Goal: Task Accomplishment & Management: Use online tool/utility

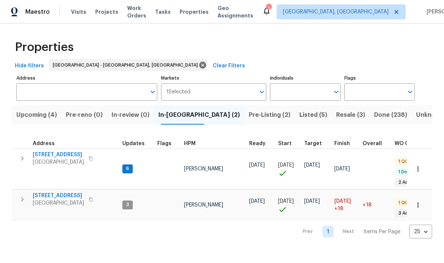
click at [49, 120] on span "Upcoming (4)" at bounding box center [36, 115] width 41 height 10
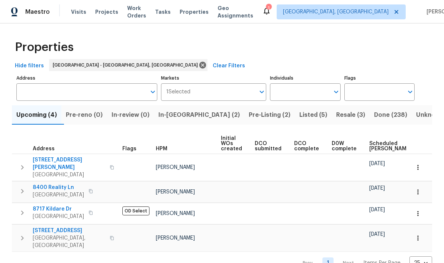
click at [299, 116] on span "Listed (5)" at bounding box center [313, 115] width 28 height 10
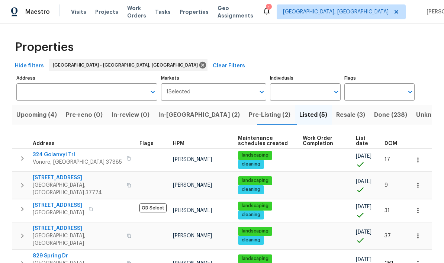
click at [336, 115] on span "Resale (3)" at bounding box center [350, 115] width 29 height 10
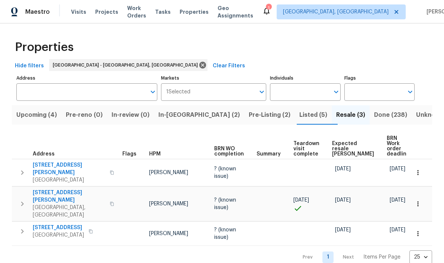
click at [299, 117] on span "Listed (5)" at bounding box center [313, 115] width 28 height 10
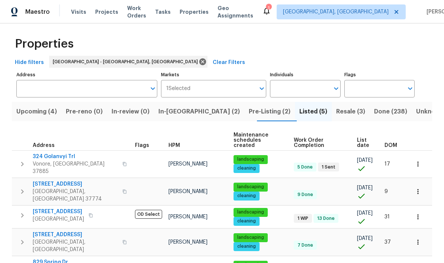
scroll to position [28, 0]
click at [249, 106] on span "Pre-Listing (2)" at bounding box center [270, 111] width 42 height 10
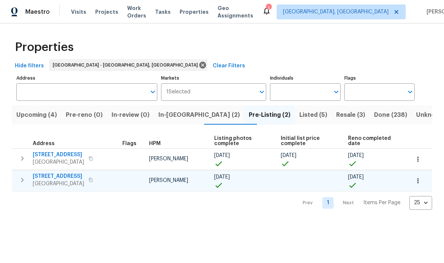
click at [61, 176] on span "411 S Maple St" at bounding box center [58, 176] width 51 height 7
click at [299, 113] on span "Listed (5)" at bounding box center [313, 115] width 28 height 10
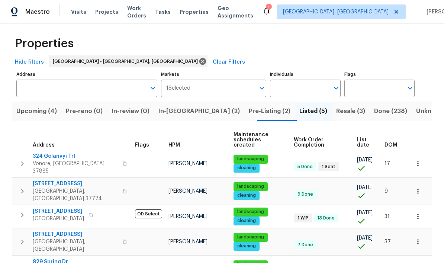
scroll to position [3, 0]
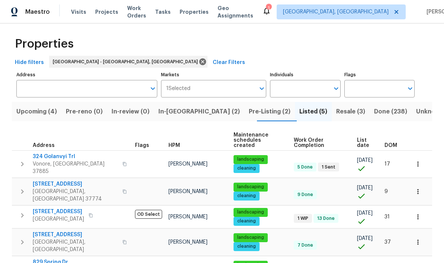
click at [336, 113] on span "Resale (3)" at bounding box center [350, 111] width 29 height 10
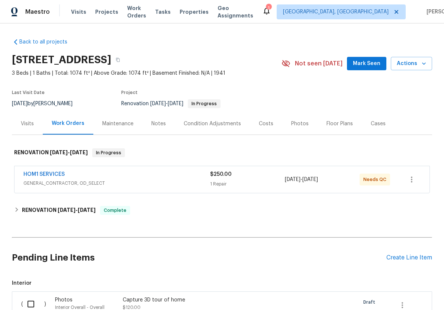
click at [302, 124] on div "Photos" at bounding box center [299, 123] width 17 height 7
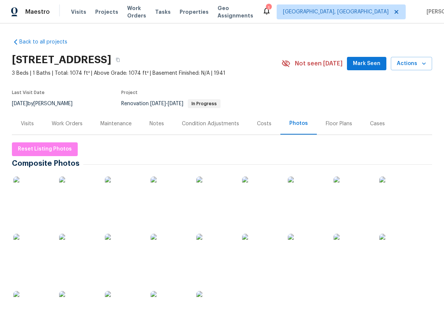
click at [71, 126] on div "Work Orders" at bounding box center [67, 123] width 31 height 7
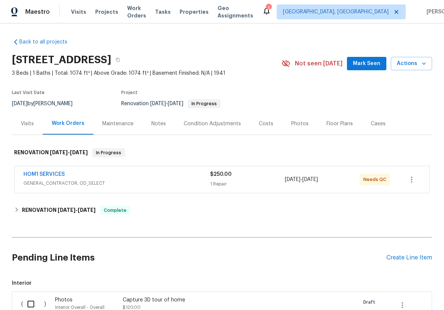
click at [164, 174] on div "HOM1 SERVICES" at bounding box center [116, 175] width 187 height 9
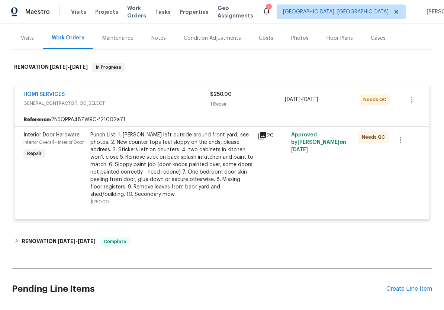
scroll to position [84, 0]
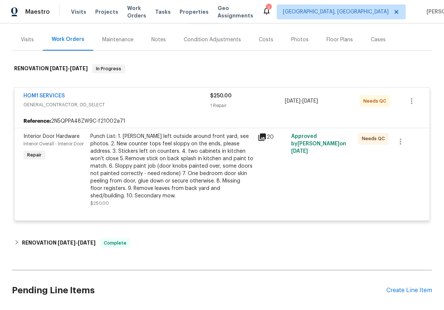
click at [174, 167] on div "Punch List: 1. [PERSON_NAME] left outside around front yard, see photos. 2. New…" at bounding box center [171, 166] width 163 height 67
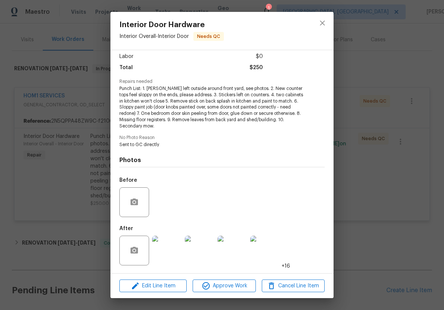
scroll to position [52, 0]
click at [376, 94] on div "Interior Door Hardware Interior Overall - Interior Door Needs QC Vendor HOM1 SE…" at bounding box center [222, 155] width 444 height 310
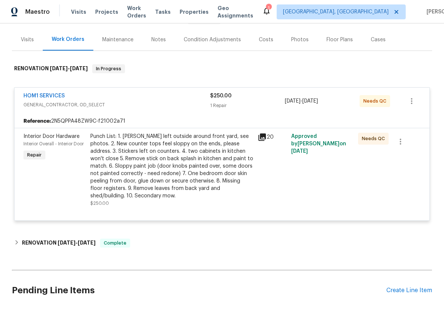
click at [97, 97] on div "HOM1 SERVICES" at bounding box center [116, 96] width 187 height 9
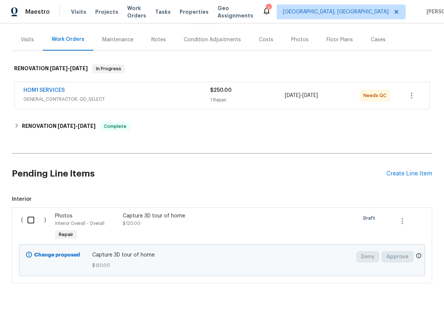
click at [167, 94] on div "HOM1 SERVICES" at bounding box center [116, 91] width 187 height 9
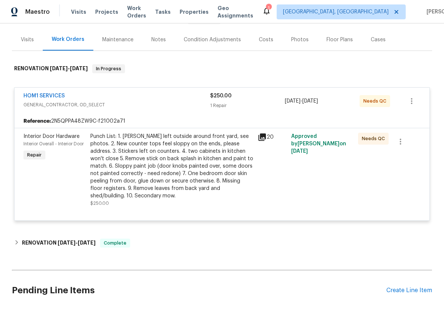
click at [161, 160] on div "Punch List: 1. [PERSON_NAME] left outside around front yard, see photos. 2. New…" at bounding box center [171, 166] width 163 height 67
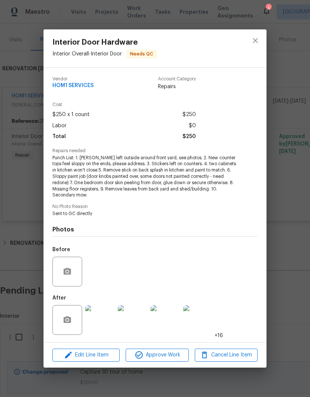
scroll to position [0, 0]
click at [160, 310] on span "Approve Work" at bounding box center [157, 354] width 58 height 9
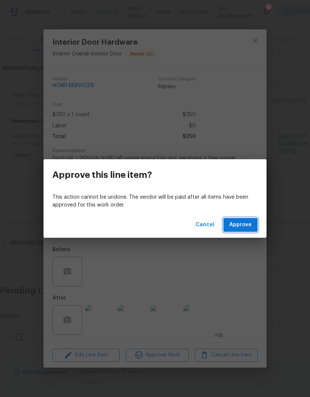
click at [242, 227] on span "Approve" at bounding box center [240, 224] width 22 height 9
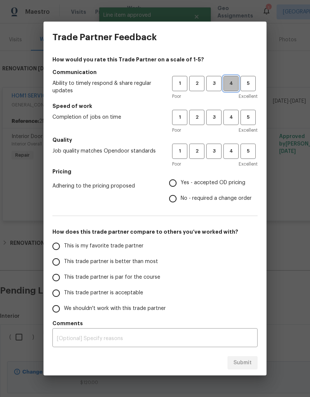
click at [231, 82] on span "4" at bounding box center [231, 83] width 14 height 9
click at [235, 113] on button "4" at bounding box center [231, 117] width 15 height 15
click at [236, 146] on button "4" at bounding box center [231, 151] width 15 height 15
click at [174, 181] on input "Yes - accepted OD pricing" at bounding box center [173, 183] width 16 height 16
radio input "true"
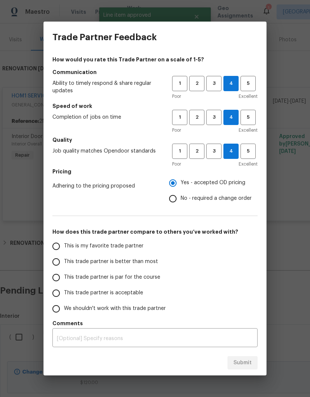
click at [124, 270] on label "This trade partner is par for the course" at bounding box center [107, 278] width 118 height 16
click at [64, 270] on input "This trade partner is par for the course" at bounding box center [56, 278] width 16 height 16
radio input "false"
click at [136, 262] on span "This trade partner is better than most" at bounding box center [111, 262] width 94 height 8
click at [64, 262] on input "This trade partner is better than most" at bounding box center [56, 262] width 16 height 16
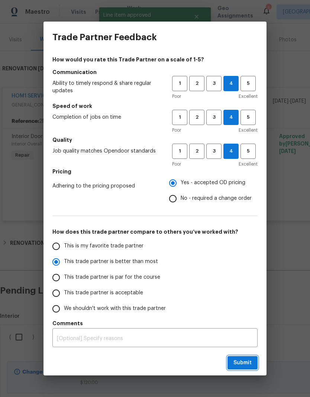
click at [247, 310] on span "Submit" at bounding box center [243, 362] width 18 height 9
radio input "true"
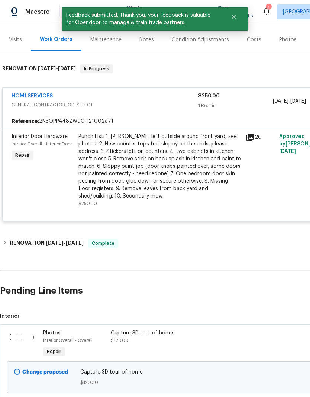
click at [161, 102] on span "GENERAL_CONTRACTOR, OD_SELECT" at bounding box center [105, 104] width 187 height 7
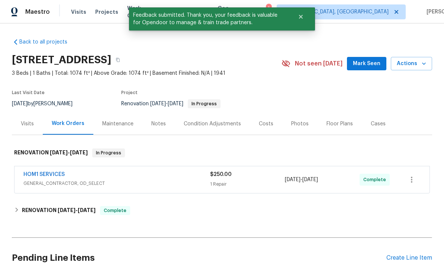
click at [296, 123] on div "Photos" at bounding box center [299, 123] width 17 height 7
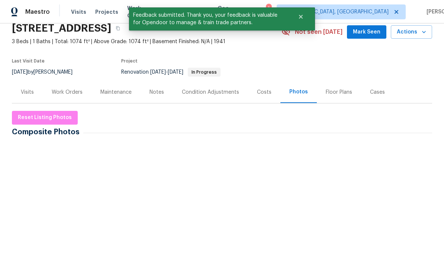
scroll to position [51, 0]
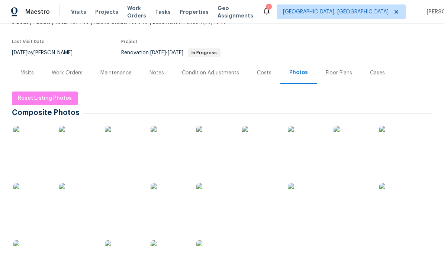
click at [36, 138] on img at bounding box center [31, 144] width 37 height 37
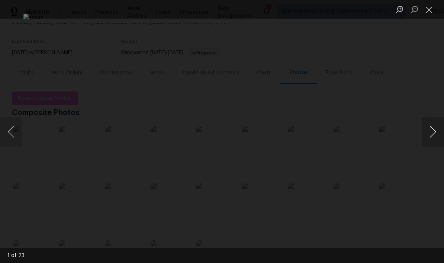
click at [428, 130] on button "Next image" at bounding box center [433, 132] width 22 height 30
click at [426, 130] on button "Next image" at bounding box center [433, 132] width 22 height 30
click at [431, 123] on button "Next image" at bounding box center [433, 132] width 22 height 30
click at [430, 123] on button "Next image" at bounding box center [433, 132] width 22 height 30
click at [430, 125] on button "Next image" at bounding box center [433, 132] width 22 height 30
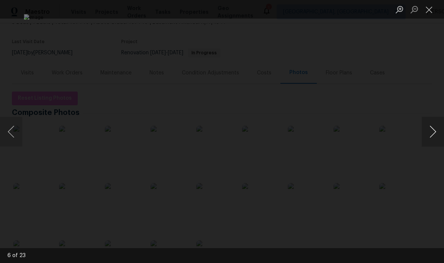
click at [430, 125] on button "Next image" at bounding box center [433, 132] width 22 height 30
click at [430, 127] on button "Next image" at bounding box center [433, 132] width 22 height 30
click at [430, 126] on button "Next image" at bounding box center [433, 132] width 22 height 30
click at [431, 126] on button "Next image" at bounding box center [433, 132] width 22 height 30
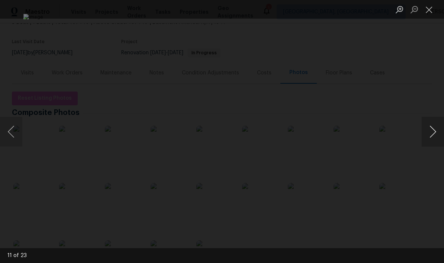
click at [431, 125] on button "Next image" at bounding box center [433, 132] width 22 height 30
click at [431, 126] on button "Next image" at bounding box center [433, 132] width 22 height 30
click at [432, 126] on button "Next image" at bounding box center [433, 132] width 22 height 30
click at [430, 125] on button "Next image" at bounding box center [433, 132] width 22 height 30
click at [427, 13] on button "Close lightbox" at bounding box center [429, 9] width 15 height 13
